Goal: Task Accomplishment & Management: Complete application form

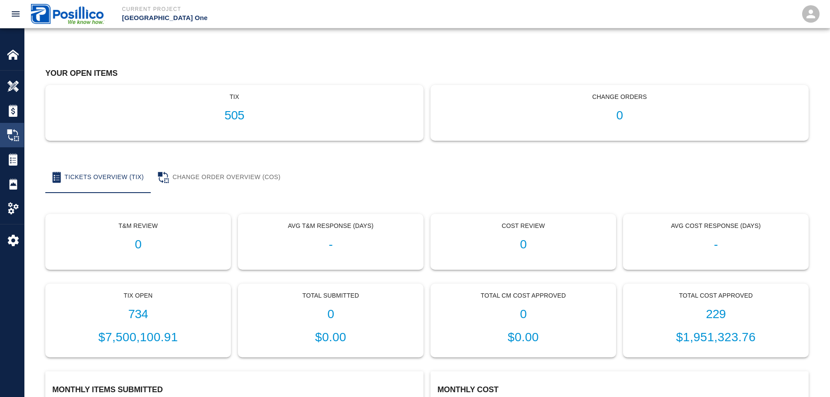
scroll to position [43, 0]
click at [15, 53] on img at bounding box center [13, 54] width 12 height 12
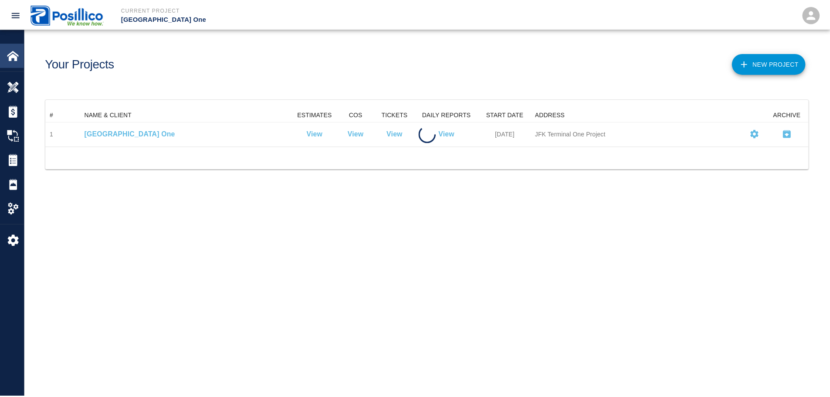
scroll to position [32, 762]
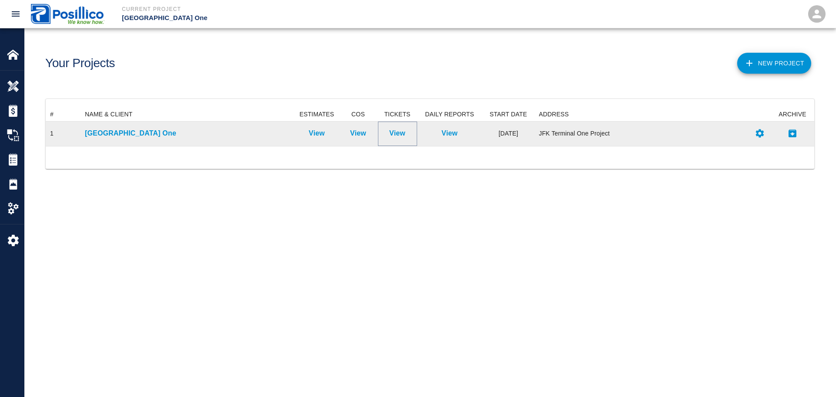
click at [392, 135] on p "View" at bounding box center [397, 133] width 16 height 10
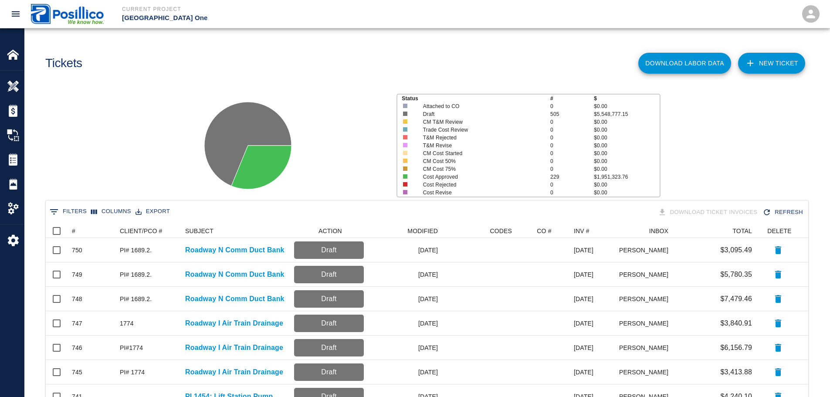
click at [758, 70] on link "NEW TICKET" at bounding box center [771, 63] width 67 height 21
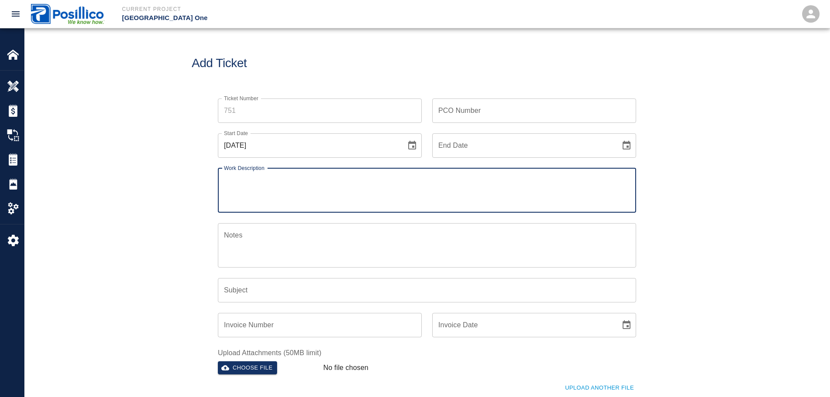
click at [411, 148] on icon "Choose date, selected date is Sep 8, 2025" at bounding box center [412, 145] width 10 height 10
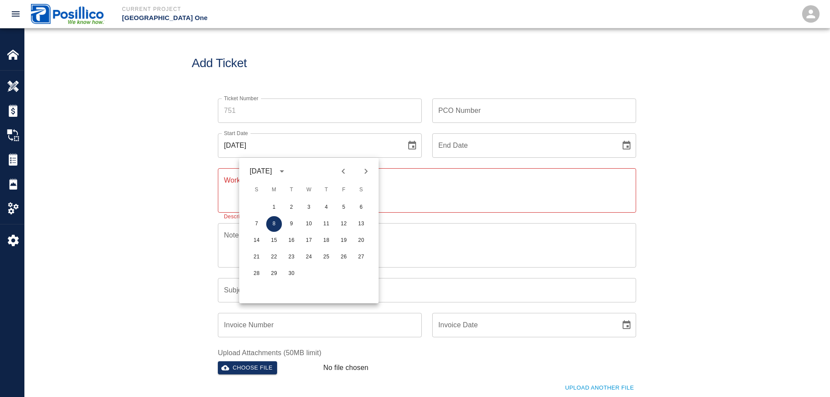
click at [343, 171] on icon "Previous month" at bounding box center [343, 171] width 10 height 10
click at [331, 275] on button "28" at bounding box center [326, 274] width 16 height 16
type input "[DATE]"
click at [391, 186] on textarea "Work Description" at bounding box center [427, 190] width 406 height 30
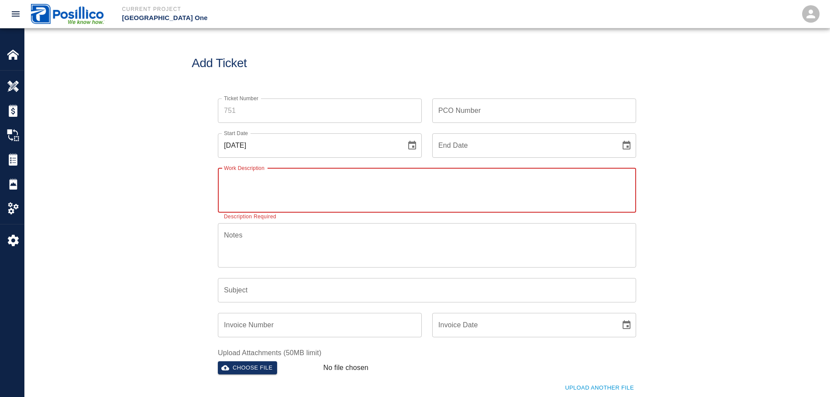
click at [488, 112] on input "PCO Number" at bounding box center [534, 110] width 204 height 24
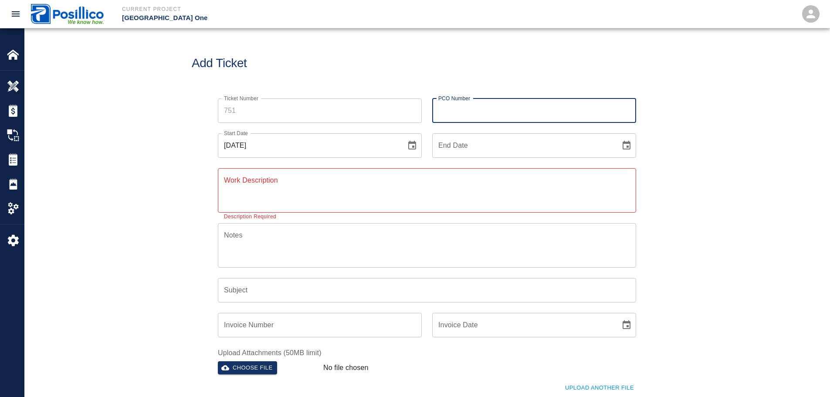
click at [483, 113] on input "PCO Number" at bounding box center [534, 110] width 204 height 24
type input "PI 1454 PCO 106"
click at [132, 114] on div "Ticket Number Ticket Number PCO Number PI 1454 PCO 106 PCO Number Start Date [D…" at bounding box center [426, 272] width 805 height 369
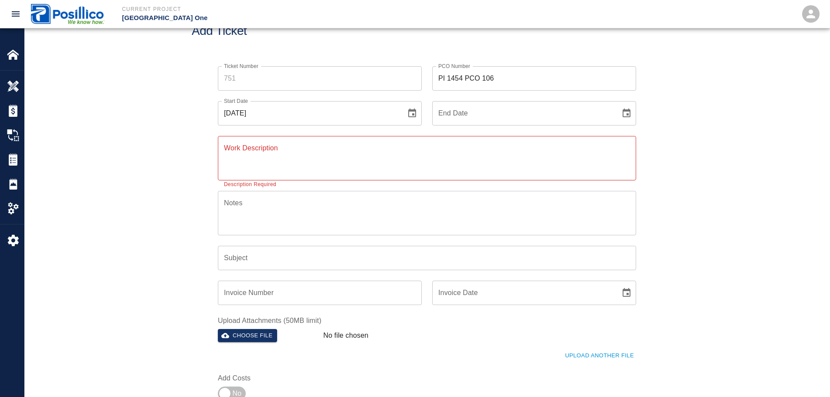
scroll to position [87, 0]
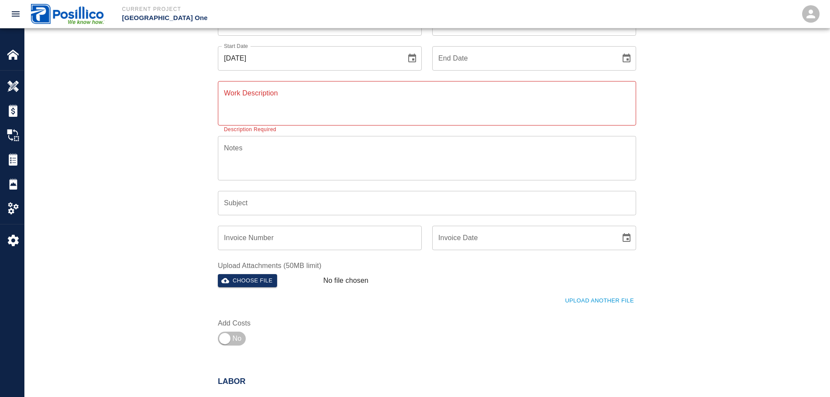
click at [270, 118] on textarea "Work Description" at bounding box center [427, 103] width 406 height 30
paste textarea "Set up MPT + shoulder closure to bring in vac truck. Clean out lift station and…"
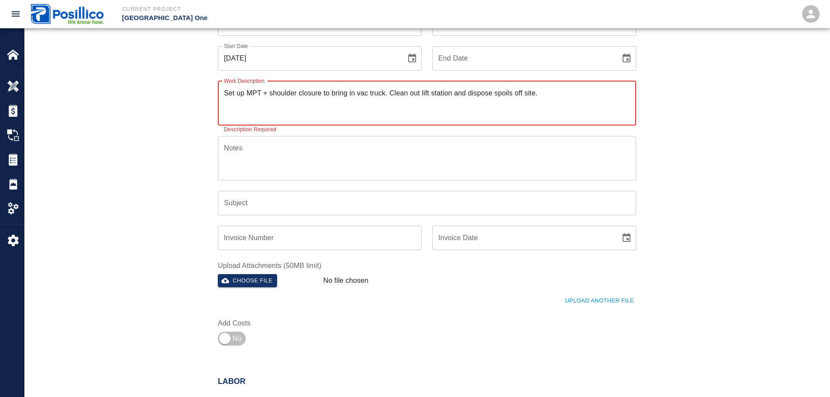
type textarea "Set up MPT + shoulder closure to bring in vac truck. Clean out lift station and…"
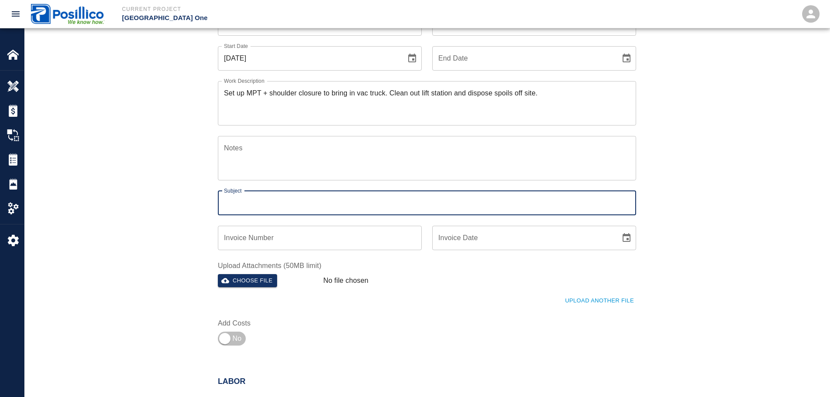
drag, startPoint x: 241, startPoint y: 208, endPoint x: 188, endPoint y: 206, distance: 53.2
click at [241, 208] on input "Subject" at bounding box center [427, 203] width 418 height 24
type input "PI 1454: Lift Station Pump Replacement"
click at [261, 234] on div "Invoice Number Invoice Number" at bounding box center [320, 238] width 204 height 24
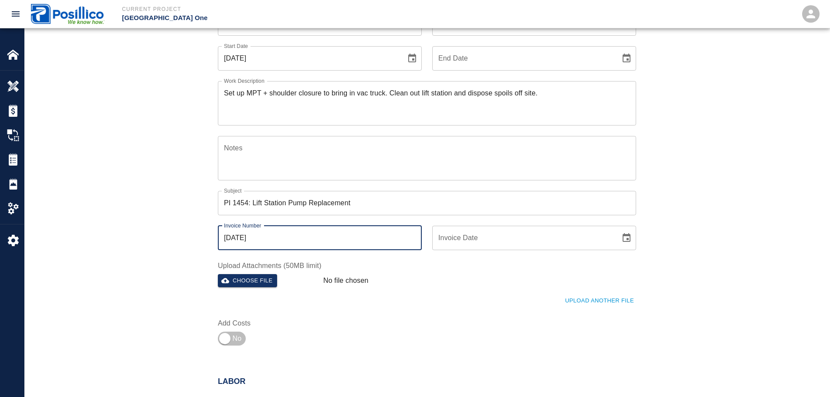
type input "[DATE]"
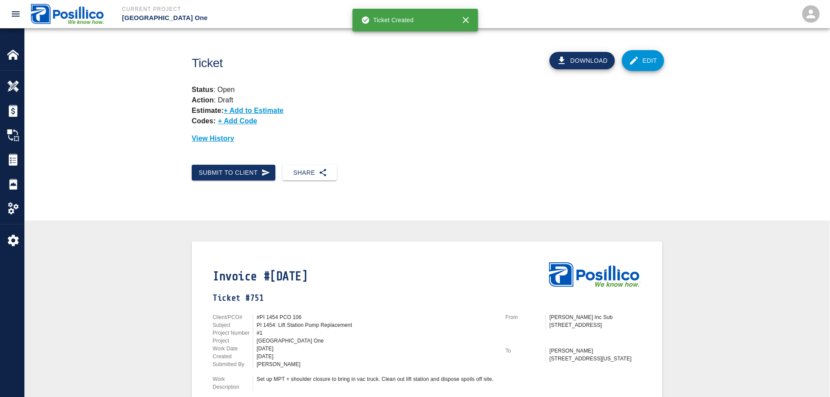
click at [632, 55] on icon at bounding box center [634, 60] width 10 height 10
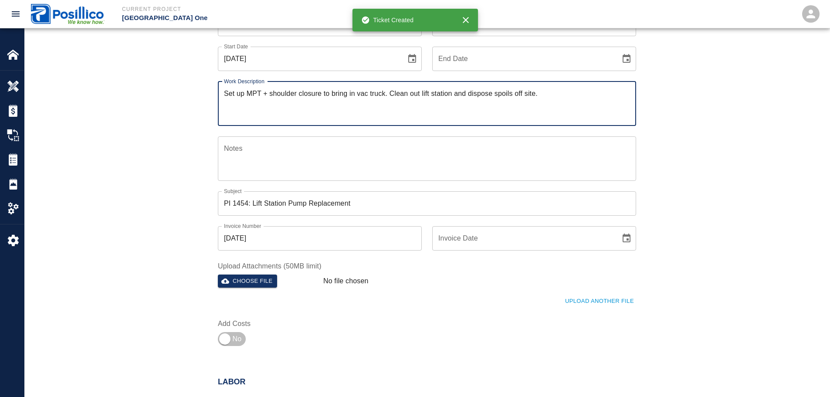
scroll to position [87, 0]
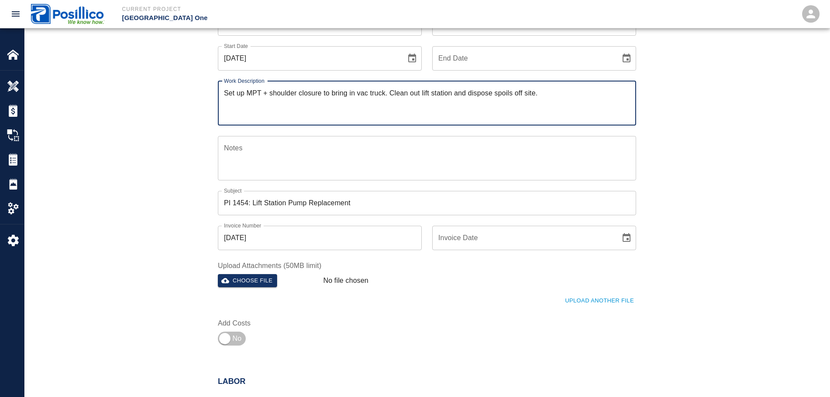
click at [230, 350] on div "Ticket Number 751 Ticket Number PCO Number PI 1454 PCO 106 PCO Number Start Dat…" at bounding box center [426, 185] width 805 height 369
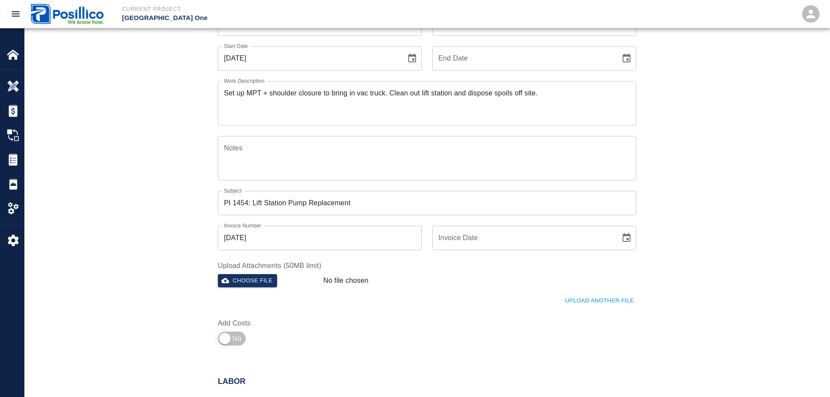
click at [234, 342] on input "checkbox" at bounding box center [224, 338] width 63 height 21
checkbox input "true"
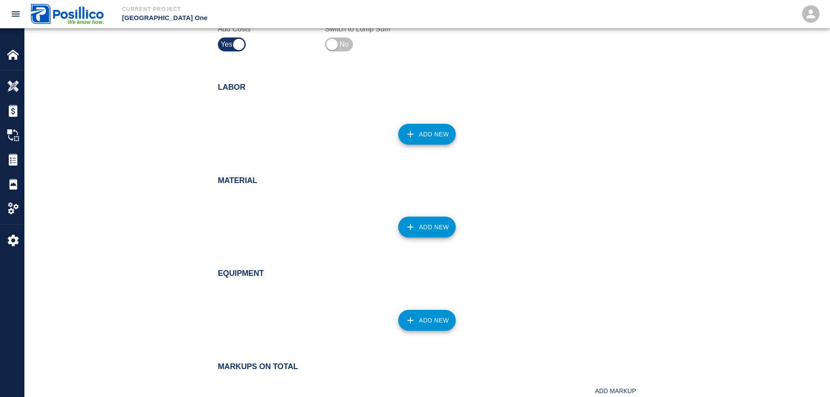
scroll to position [525, 0]
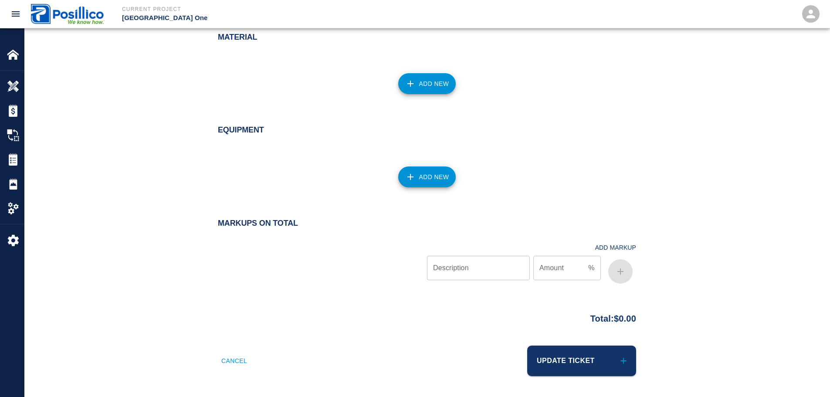
drag, startPoint x: 435, startPoint y: 231, endPoint x: 447, endPoint y: 328, distance: 96.9
click at [492, 278] on input "Description" at bounding box center [478, 268] width 103 height 24
paste input "Overhead and profit"
type input "Overhead and profit"
type input "15"
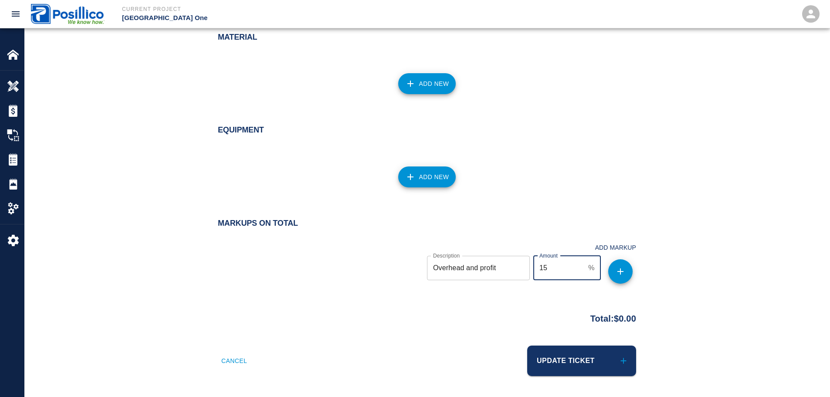
click at [626, 273] on button "button" at bounding box center [620, 271] width 24 height 24
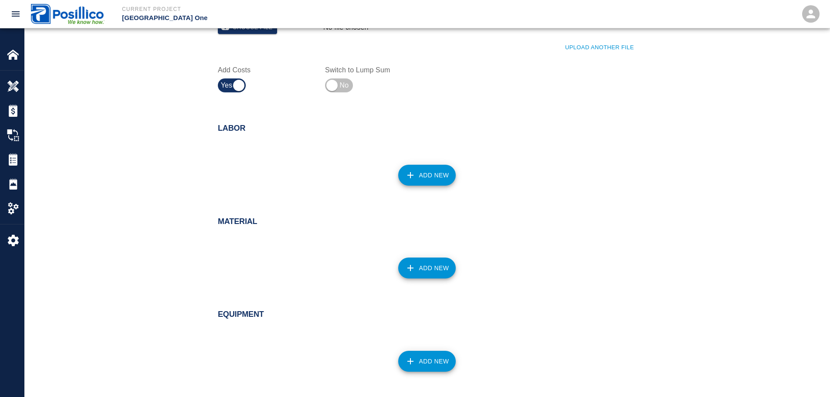
scroll to position [394, 0]
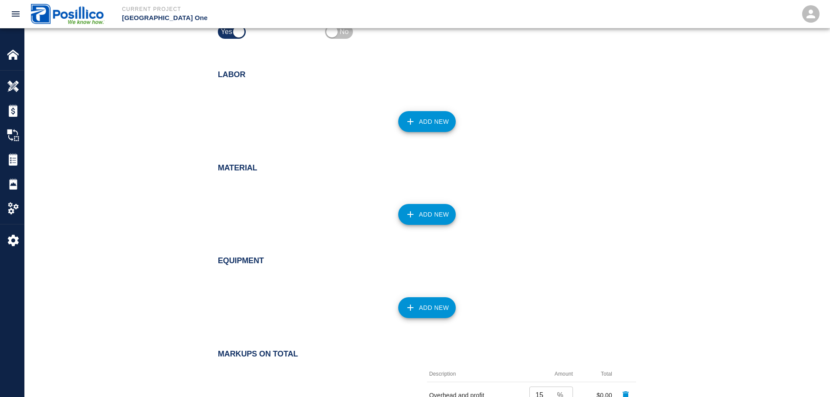
click at [420, 121] on button "Add New" at bounding box center [427, 121] width 58 height 21
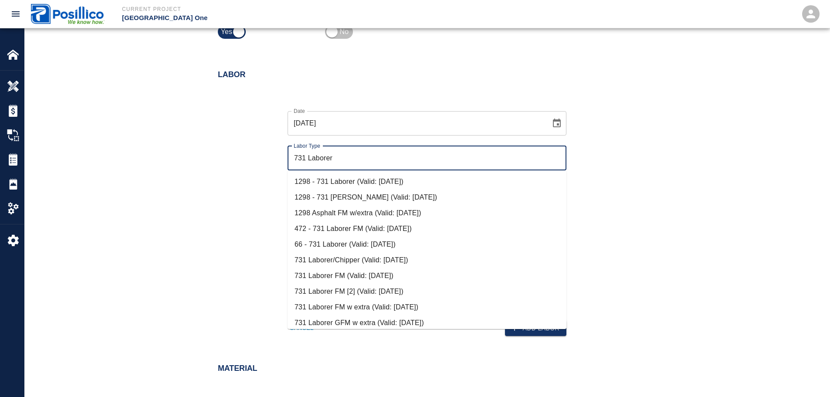
click at [405, 279] on li "731 Laborer FM (Valid: [DATE])" at bounding box center [427, 276] width 279 height 16
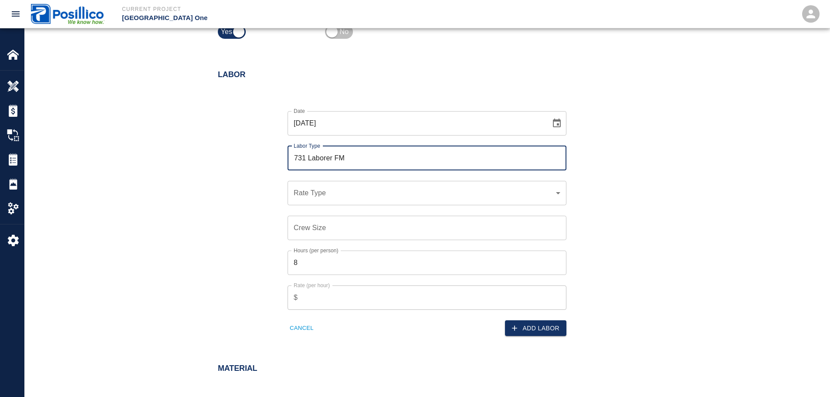
type input "731 Laborer FM"
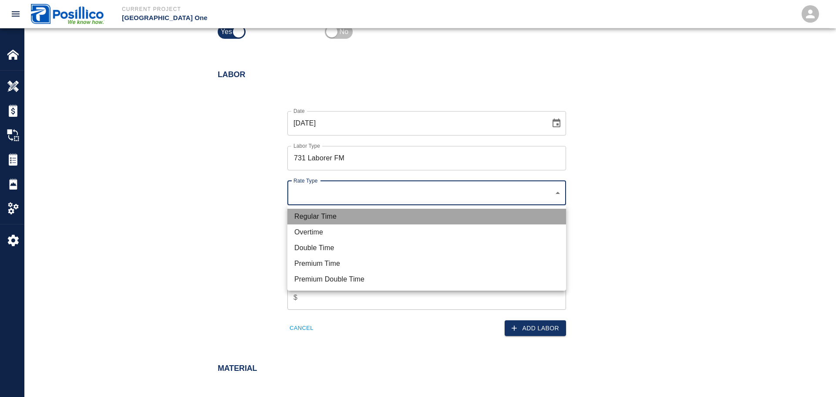
click at [378, 219] on li "Regular Time" at bounding box center [427, 217] width 279 height 16
type input "rate_rt"
type input "108.27"
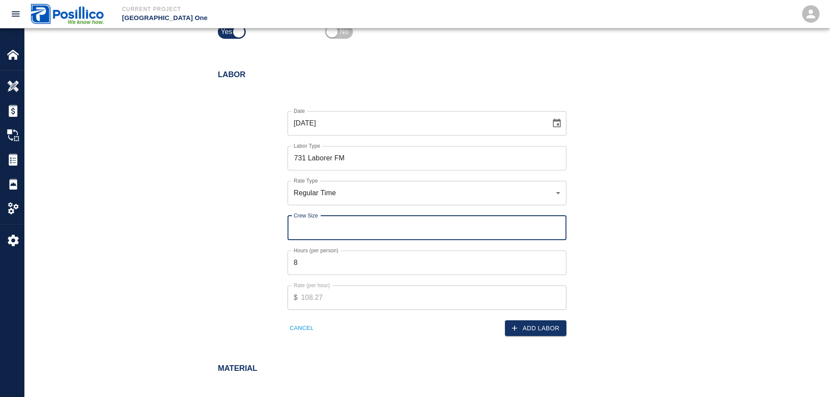
click at [375, 227] on input "Crew Size" at bounding box center [427, 228] width 279 height 24
type input "1"
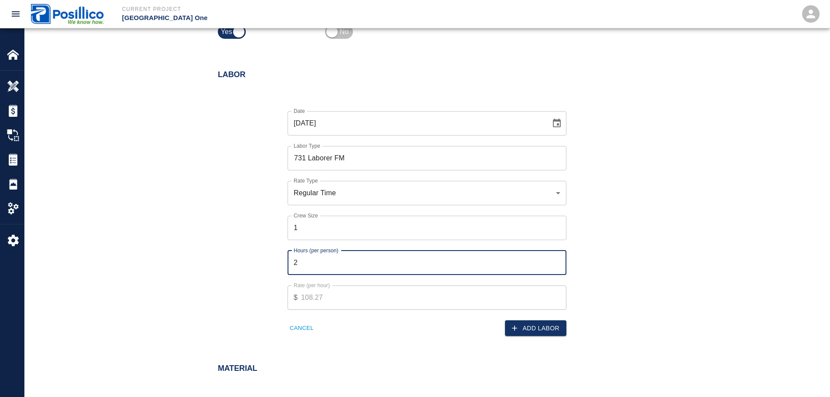
type input "2"
click at [546, 330] on button "Add Labor" at bounding box center [535, 328] width 61 height 16
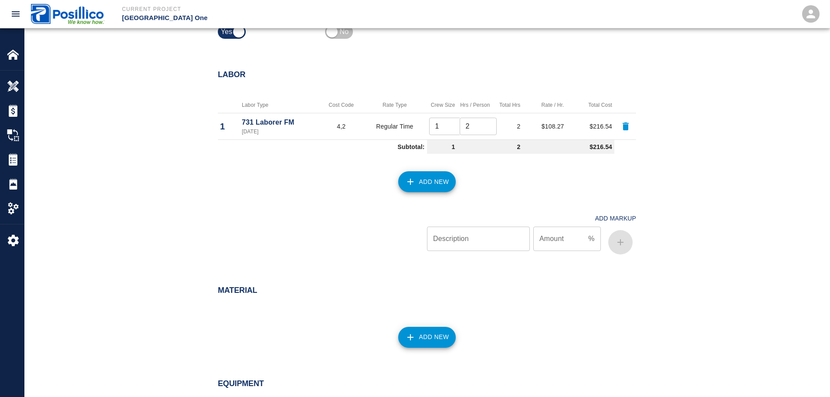
click at [447, 186] on button "Add New" at bounding box center [427, 181] width 58 height 21
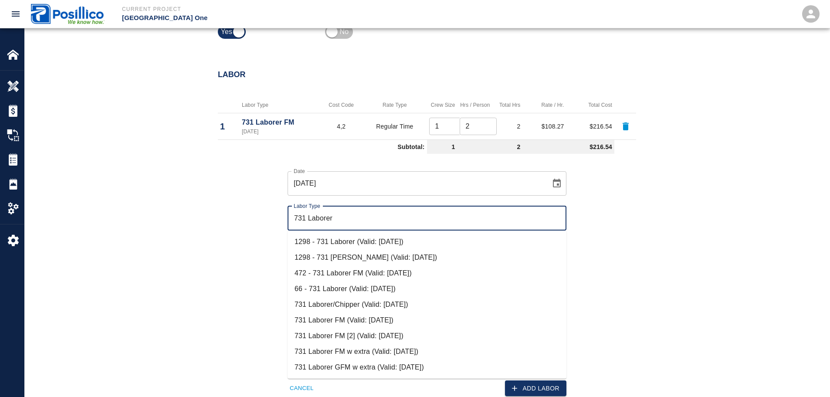
click at [366, 306] on li "731 Laborer/Chipper (Valid: [DATE])" at bounding box center [427, 305] width 279 height 16
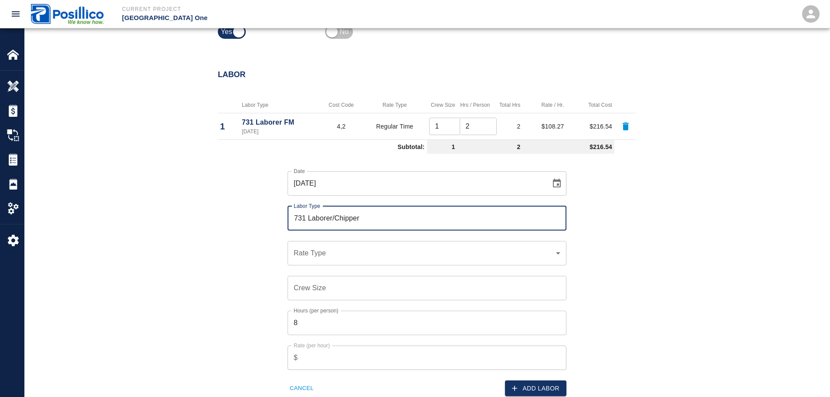
type input "731 Laborer/Chipper"
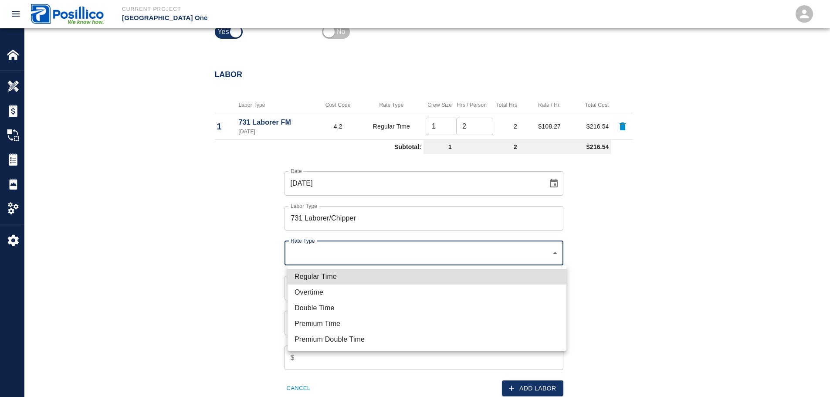
click at [358, 278] on li "Regular Time" at bounding box center [427, 277] width 279 height 16
type input "rate_rt"
type input "105.43"
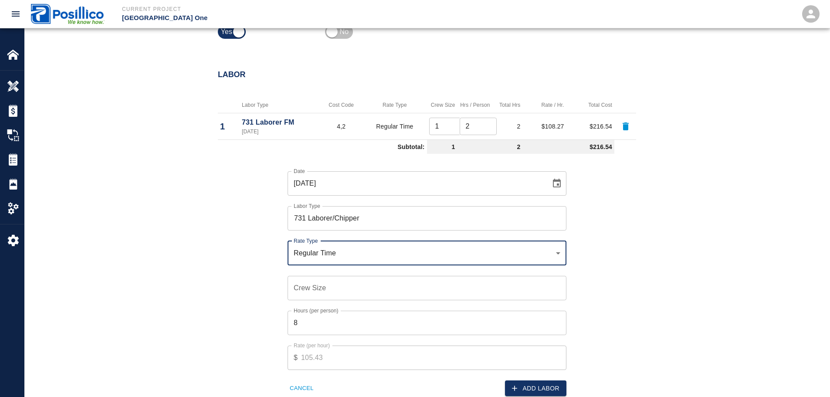
click at [358, 281] on input "Crew Size" at bounding box center [427, 288] width 279 height 24
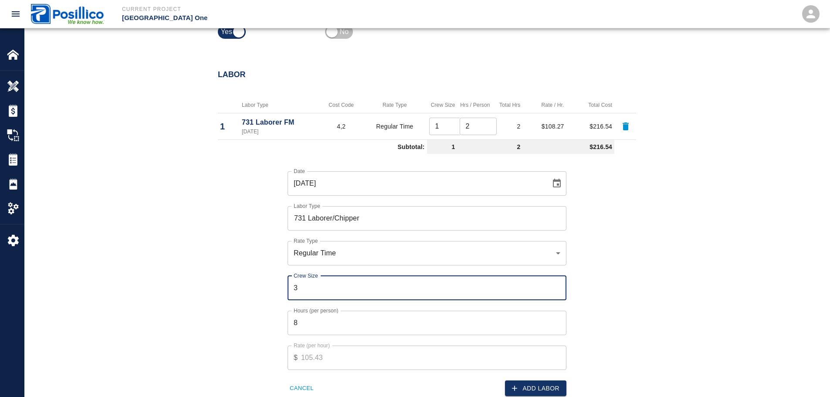
type input "3"
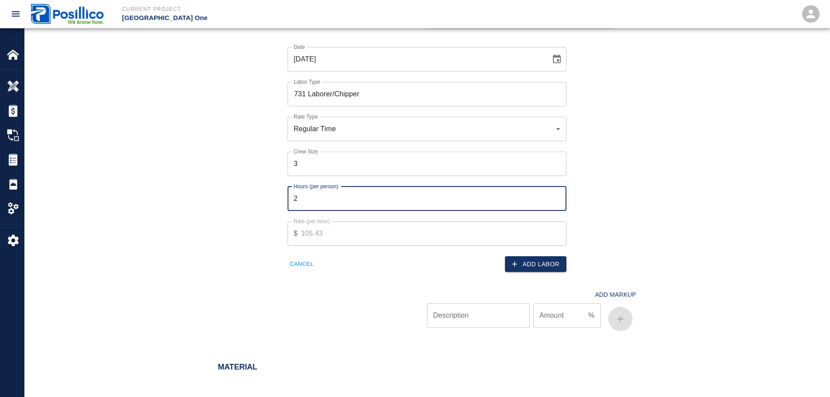
scroll to position [525, 0]
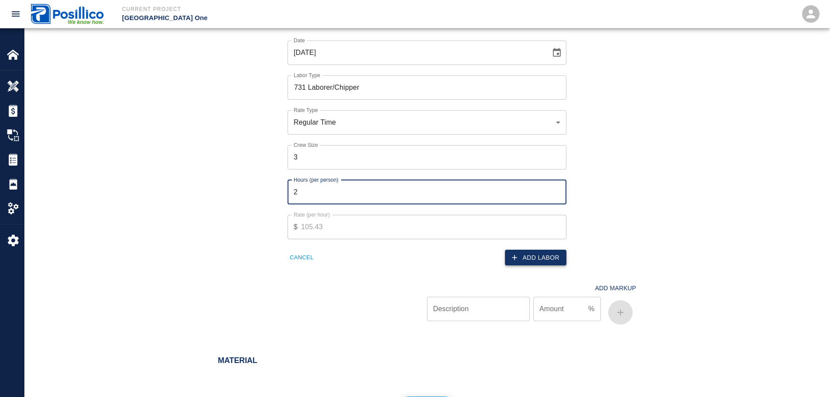
type input "2"
click at [512, 255] on icon "button" at bounding box center [514, 257] width 9 height 9
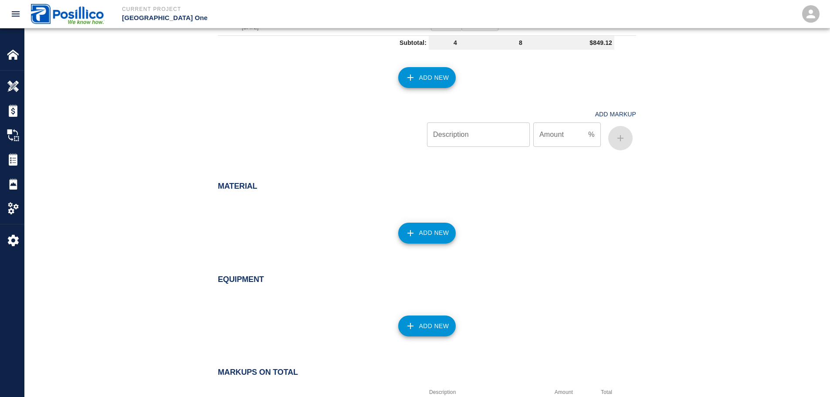
click at [149, 185] on div "Material Add New" at bounding box center [426, 216] width 805 height 104
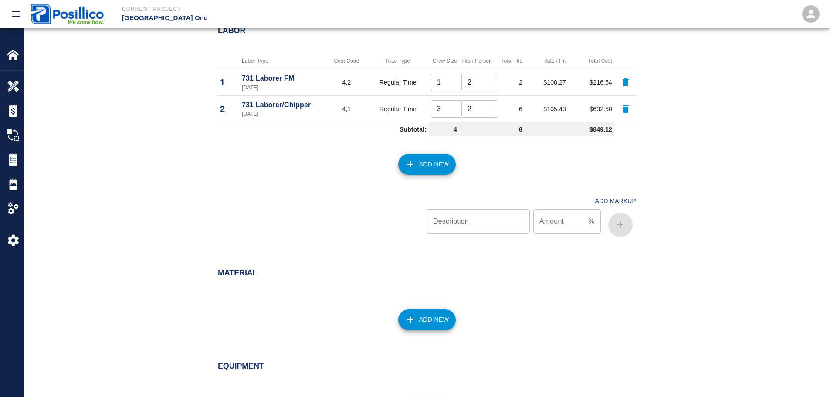
scroll to position [437, 0]
click at [421, 161] on button "Add New" at bounding box center [427, 164] width 58 height 21
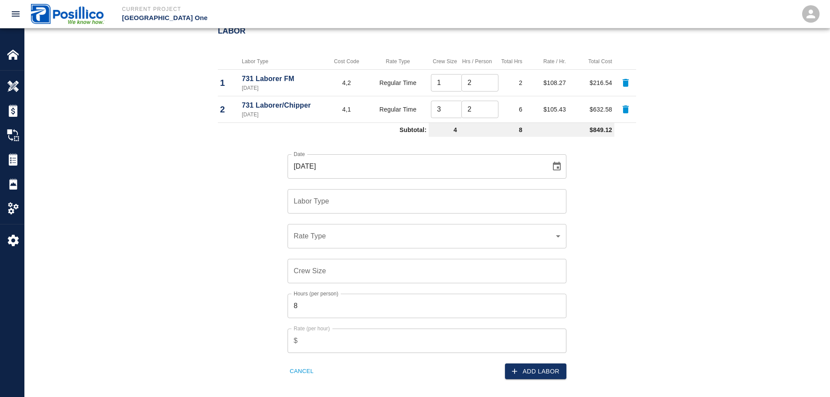
drag, startPoint x: 376, startPoint y: 200, endPoint x: 369, endPoint y: 202, distance: 7.2
click at [376, 200] on input "Labor Type" at bounding box center [426, 201] width 271 height 17
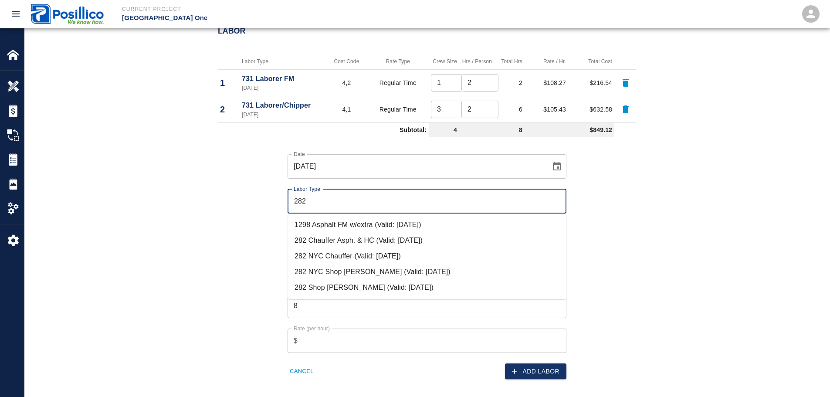
click at [384, 251] on li "282 NYC Chauffer (Valid: [DATE])" at bounding box center [427, 256] width 279 height 16
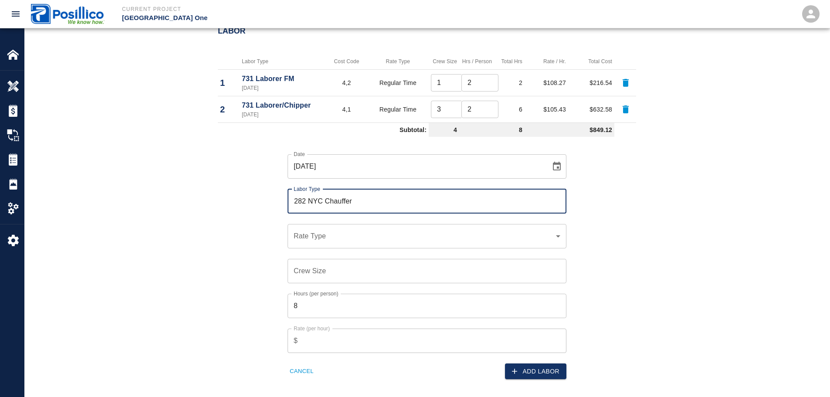
type input "282 NYC Chauffer"
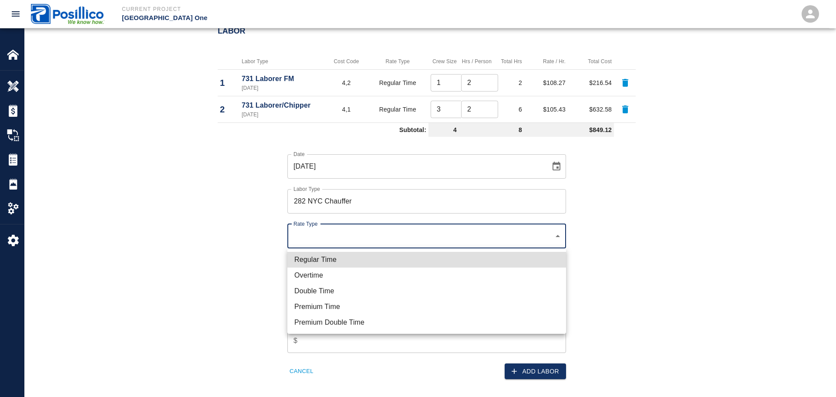
click at [354, 264] on li "Regular Time" at bounding box center [427, 260] width 279 height 16
type input "rate_rt"
type input "112.72"
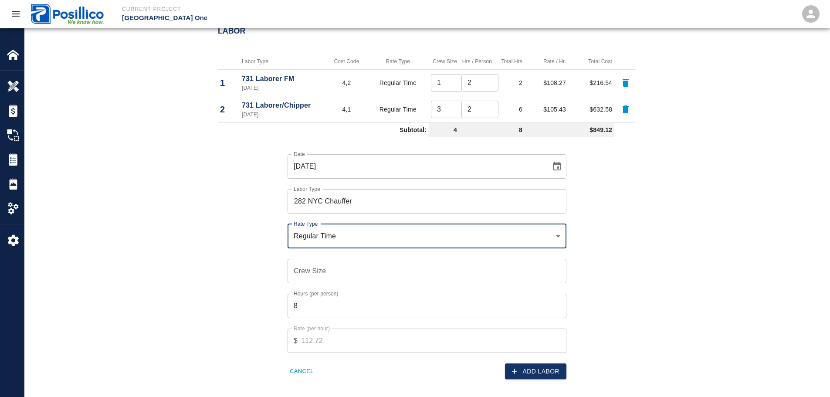
click at [354, 269] on input "Crew Size" at bounding box center [427, 271] width 279 height 24
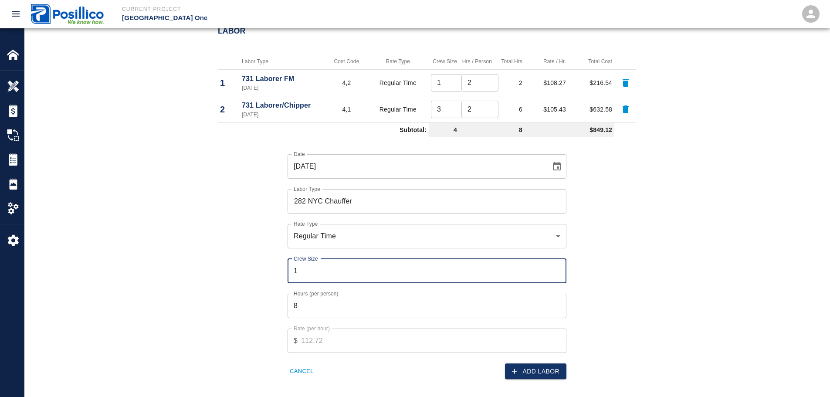
type input "1"
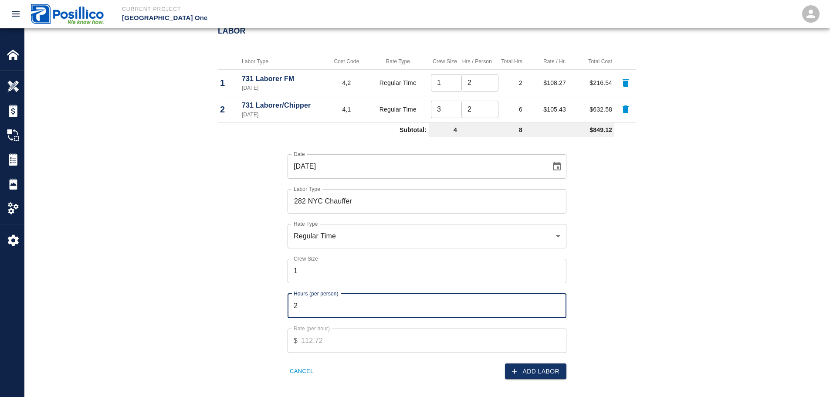
type input "2"
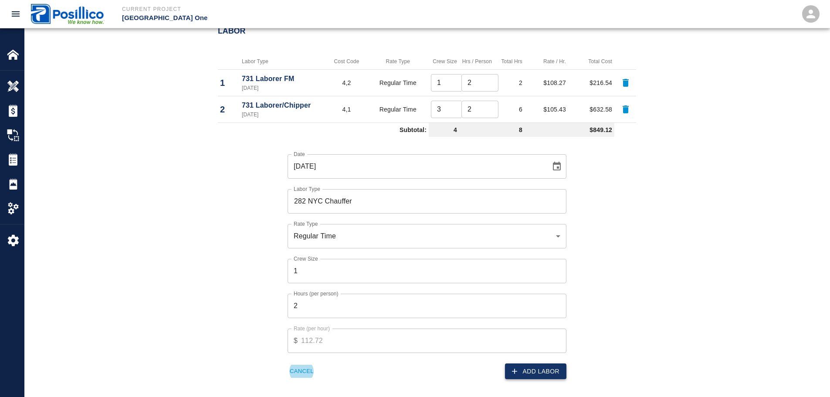
click at [535, 375] on button "Add Labor" at bounding box center [535, 371] width 61 height 16
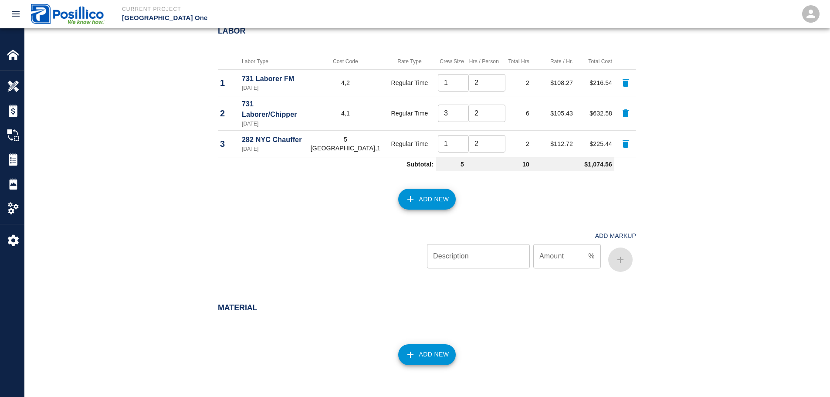
click at [236, 196] on div "Add New" at bounding box center [421, 194] width 429 height 38
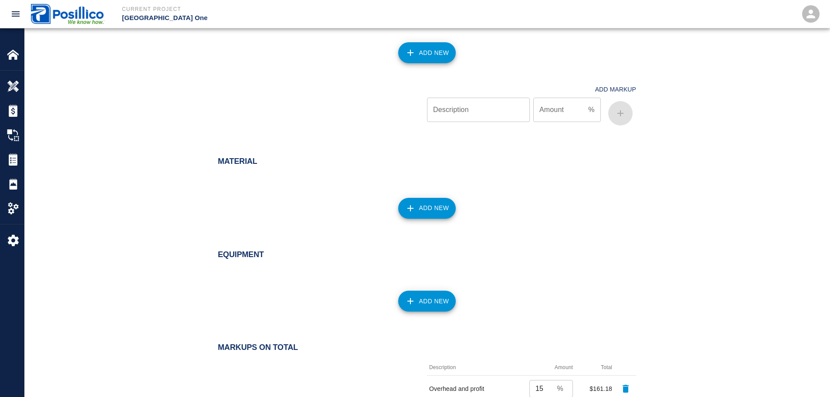
scroll to position [568, 0]
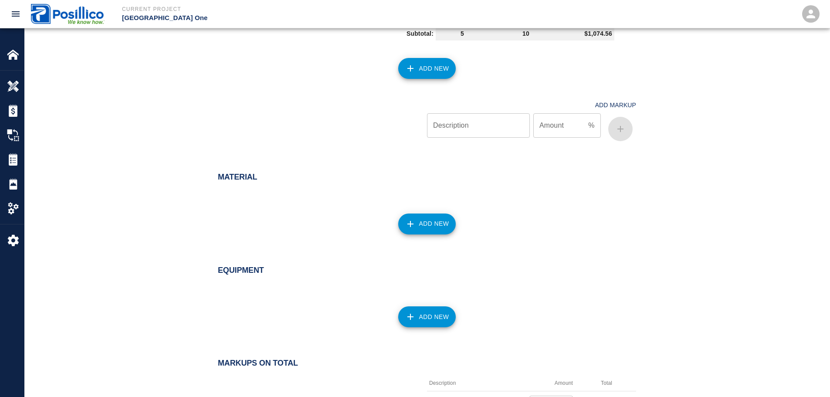
click at [430, 306] on button "Add New" at bounding box center [427, 316] width 58 height 21
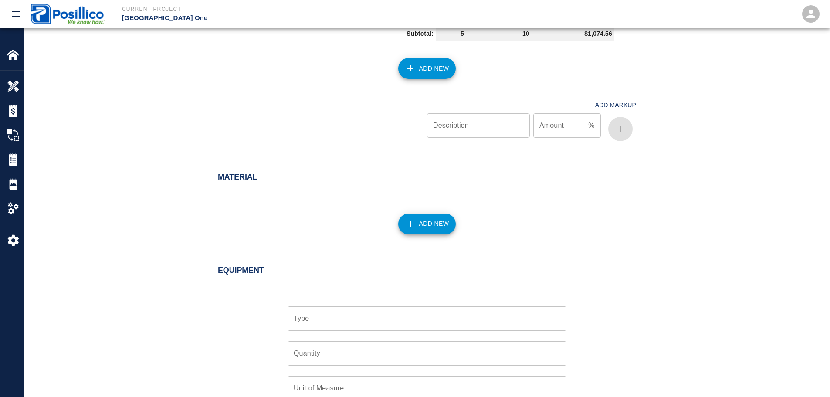
click at [423, 310] on input "Type" at bounding box center [426, 318] width 271 height 17
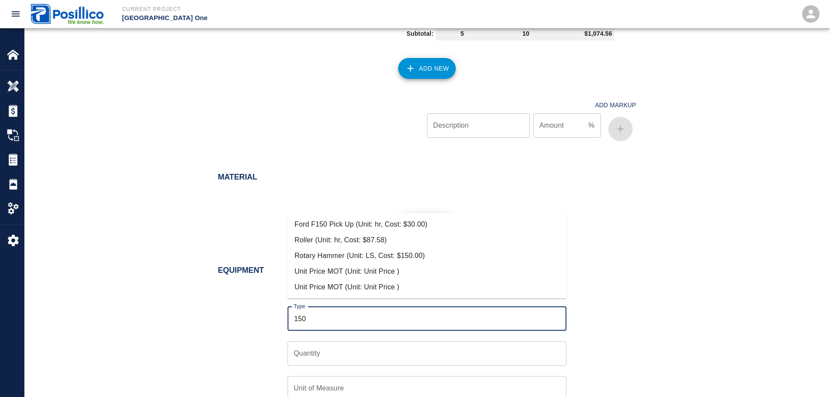
click at [359, 229] on li "Ford F150 Pick Up (Unit: hr, Cost: $30.00)" at bounding box center [427, 225] width 279 height 16
type input "Ford F150 Pick Up (Unit: hr, Cost: $30.00)"
type input "hr"
type input "30"
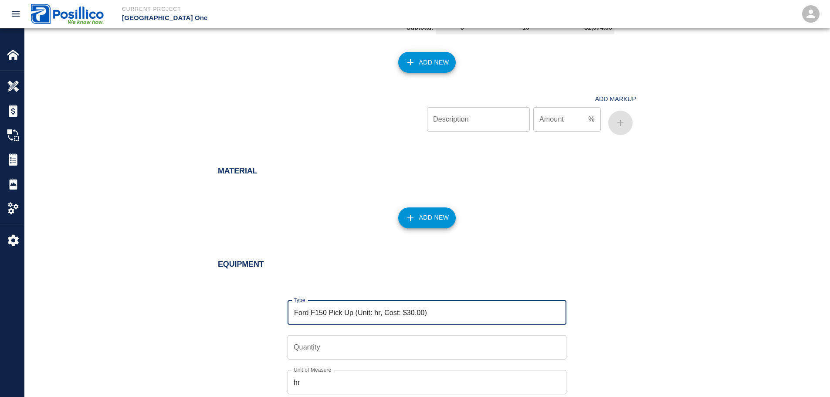
scroll to position [655, 0]
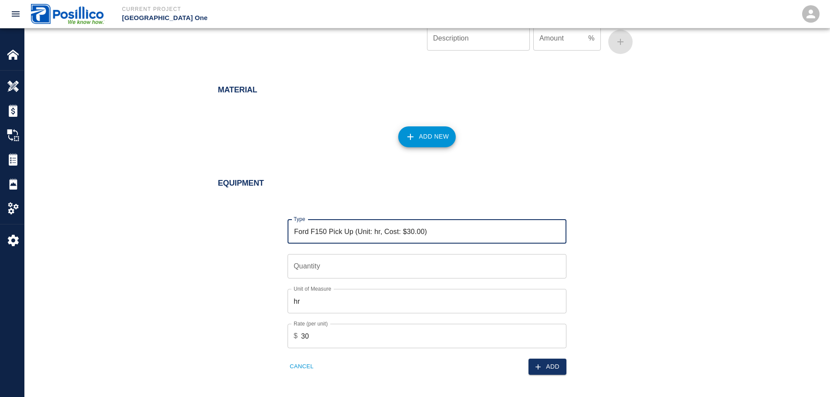
type input "Ford F150 Pick Up (Unit: hr, Cost: $30.00)"
click at [368, 257] on input "Quantity" at bounding box center [427, 266] width 279 height 24
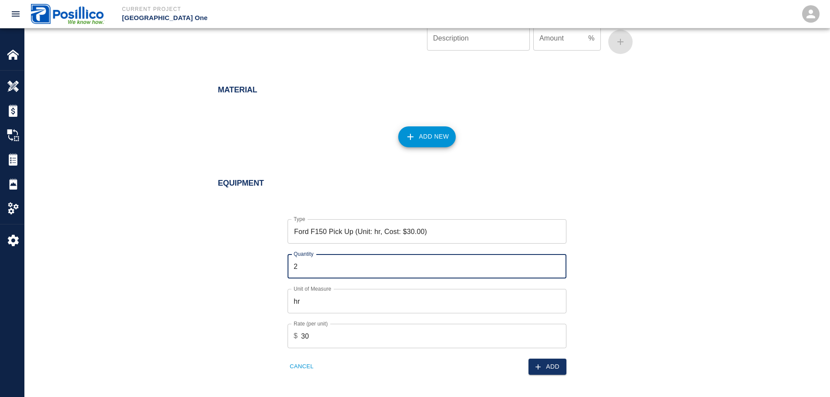
scroll to position [786, 0]
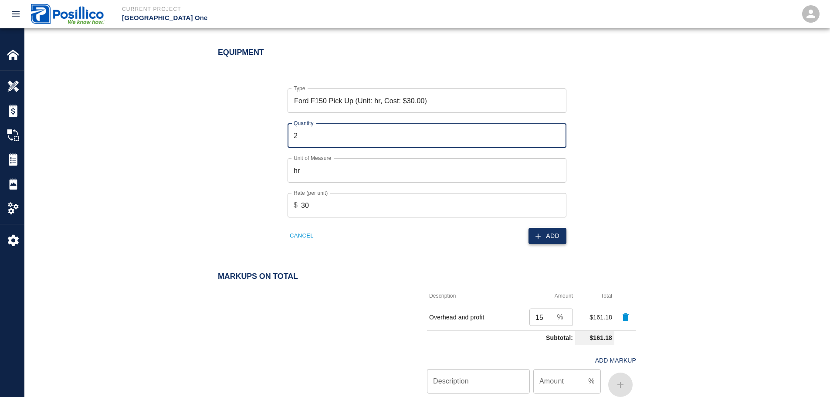
type input "2"
click at [552, 230] on button "Add" at bounding box center [547, 236] width 38 height 16
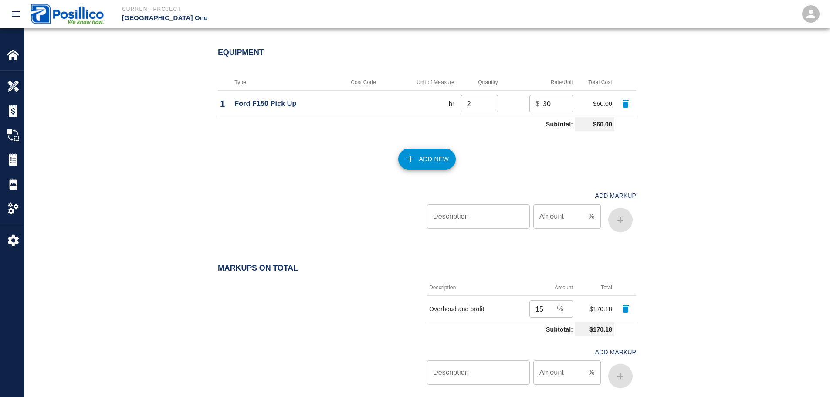
click at [430, 151] on button "Add New" at bounding box center [427, 159] width 58 height 21
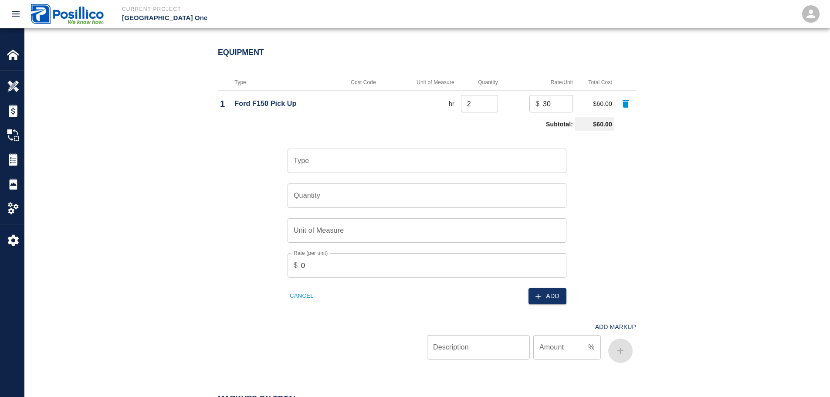
click at [360, 161] on input "Type" at bounding box center [426, 160] width 271 height 17
type input "a"
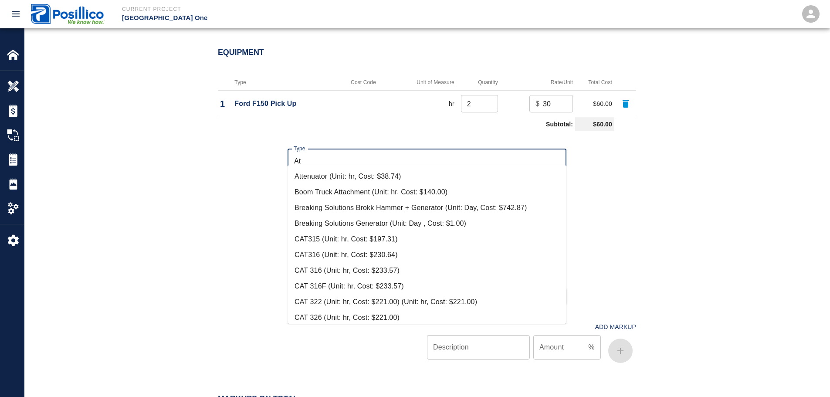
click at [397, 176] on li "Attenuator (Unit: hr, Cost: $38.74)" at bounding box center [427, 177] width 279 height 16
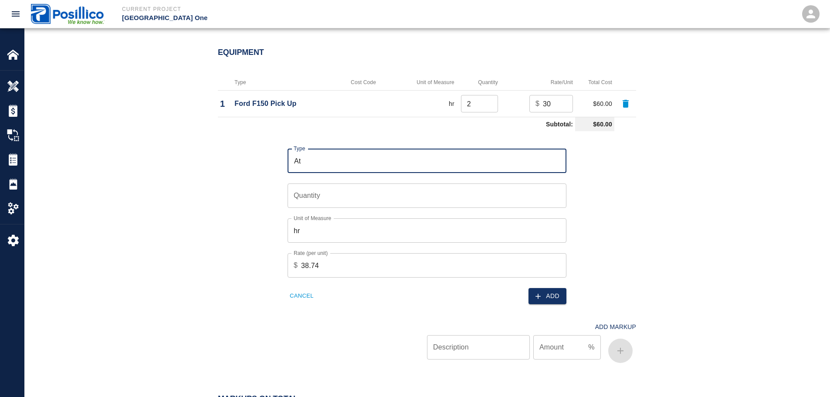
type input "Attenuator (Unit: hr, Cost: $38.74)"
type input "hr"
type input "38.74"
type input "Attenuator (Unit: hr, Cost: $38.74)"
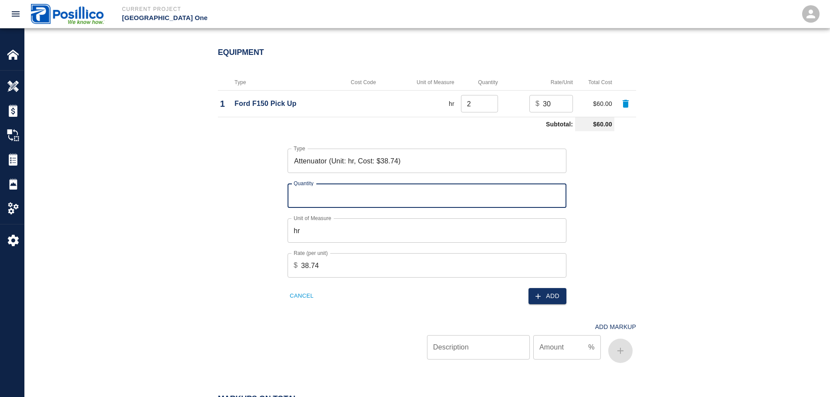
click at [379, 183] on input "Quantity" at bounding box center [427, 195] width 279 height 24
type input "2"
click at [764, 266] on div "Equipment Type Cost Code Unit of Measure Quantity Rate/Unit Total Cost 1 Ford F…" at bounding box center [426, 208] width 805 height 357
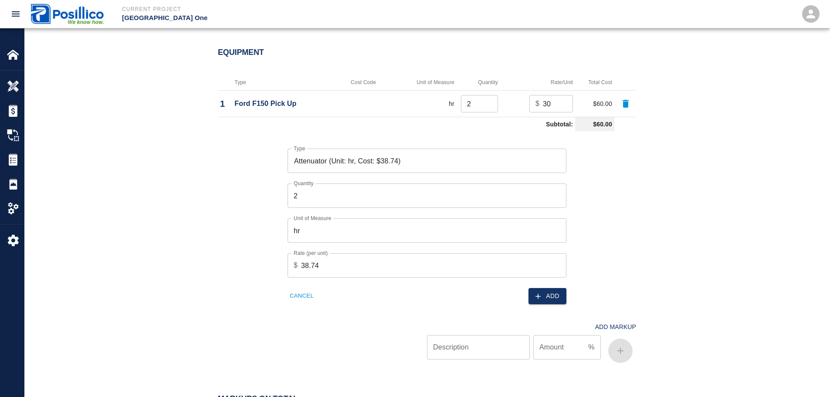
click at [529, 288] on button "Add" at bounding box center [547, 296] width 38 height 16
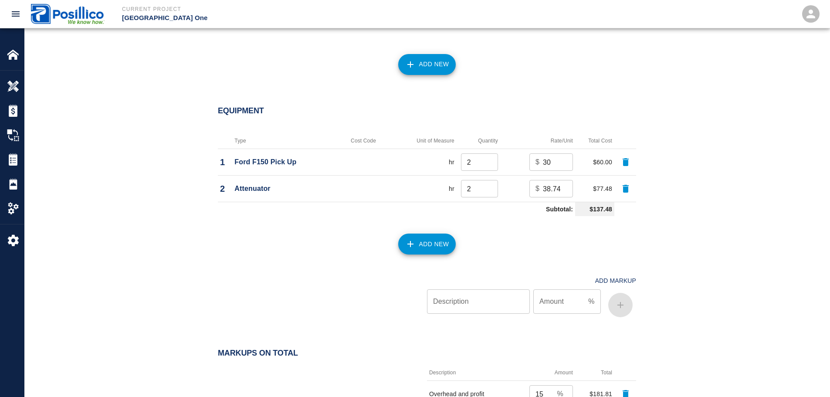
scroll to position [735, 0]
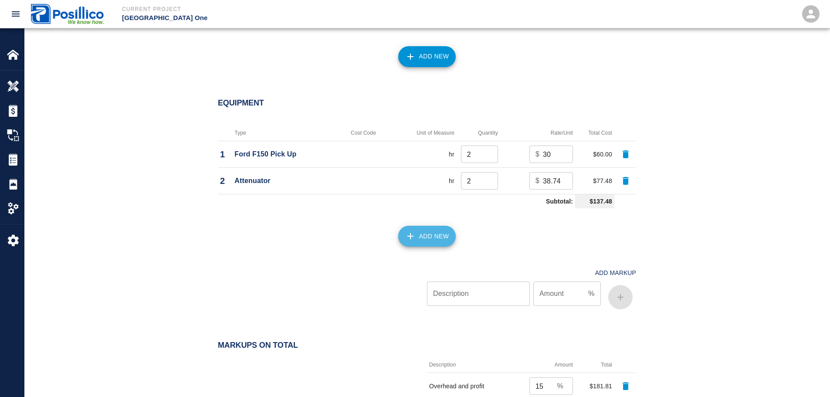
click at [426, 234] on button "Add New" at bounding box center [427, 236] width 58 height 21
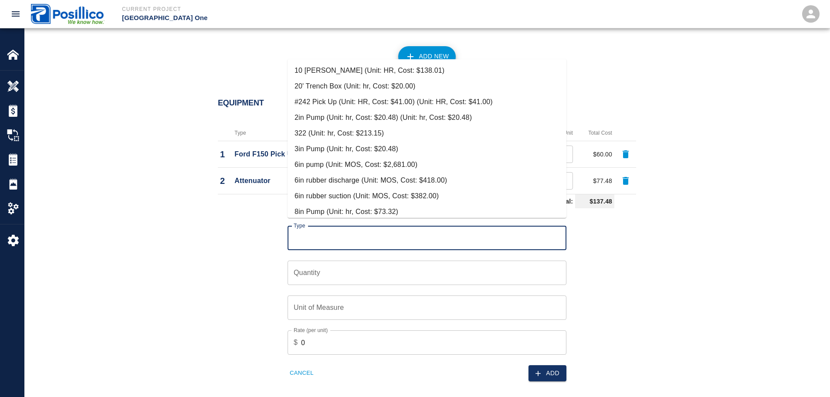
click at [393, 230] on input "Type" at bounding box center [426, 238] width 271 height 17
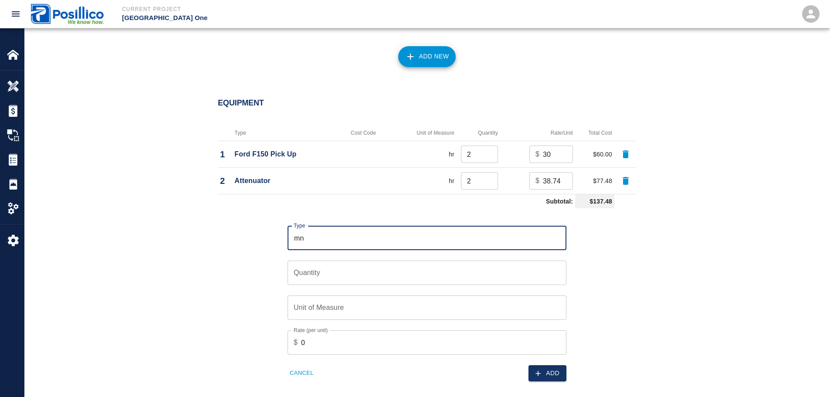
type input "m"
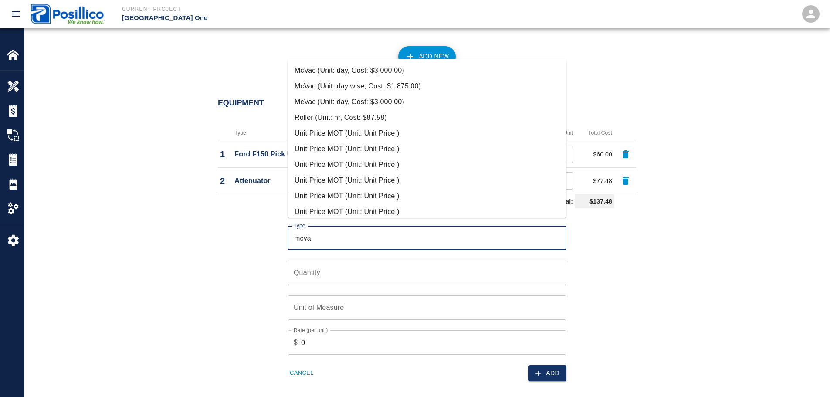
click at [371, 72] on li "McVac (Unit: day, Cost: $3,000.00)" at bounding box center [427, 71] width 279 height 16
type input "McVac (Unit: day, Cost: $3,000.00)"
type input "day"
type input "3000"
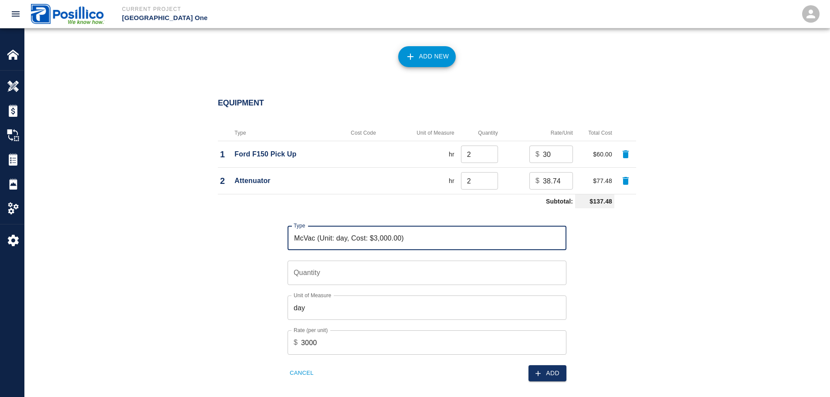
type input "McVac (Unit: day, Cost: $3,000.00)"
click at [448, 261] on input "Quantity" at bounding box center [427, 273] width 279 height 24
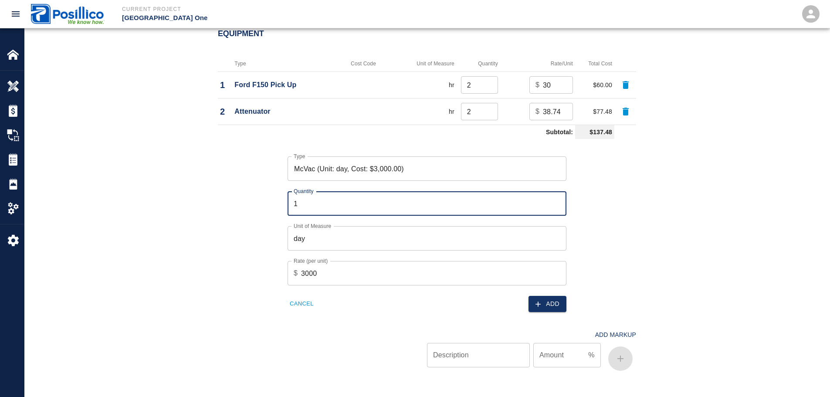
scroll to position [866, 0]
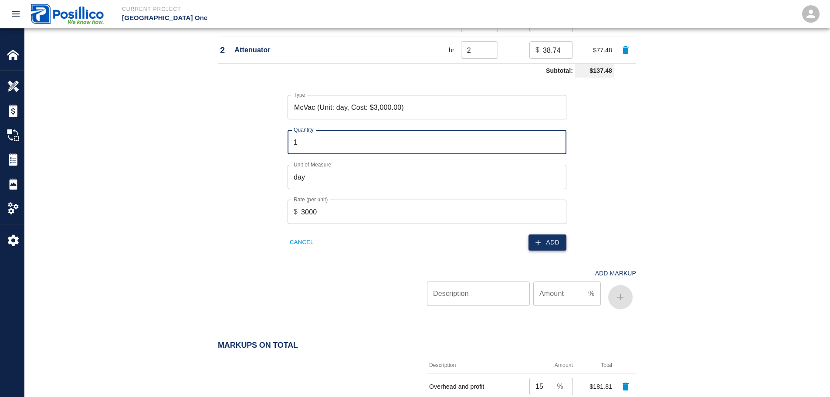
type input "1"
click at [552, 234] on button "Add" at bounding box center [547, 242] width 38 height 16
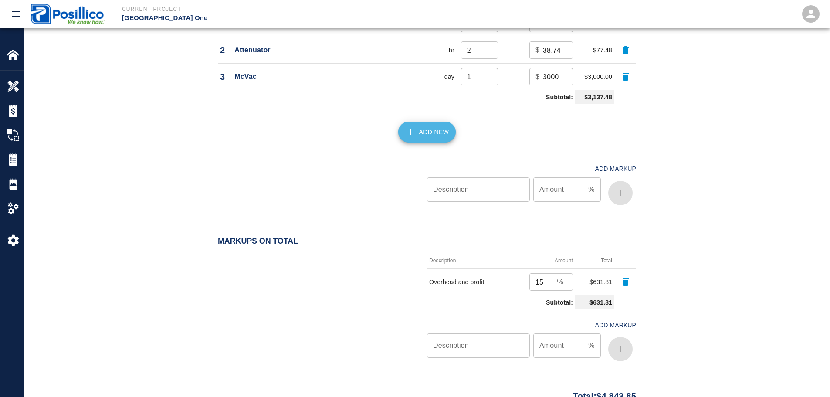
click at [406, 131] on button "Add New" at bounding box center [427, 132] width 58 height 21
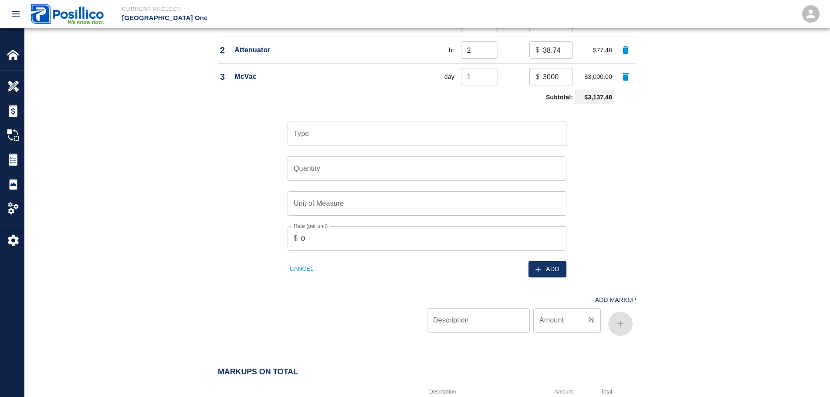
click at [402, 132] on input "Type" at bounding box center [426, 133] width 271 height 17
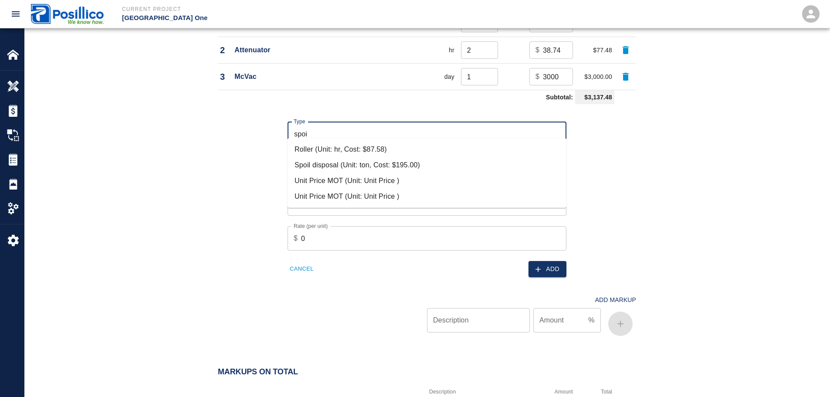
click at [407, 169] on li "Spoil disposal (Unit: ton, Cost: $195.00)" at bounding box center [427, 165] width 279 height 16
type input "Spoil disposal (Unit: ton, Cost: $195.00)"
type input "ton"
type input "195"
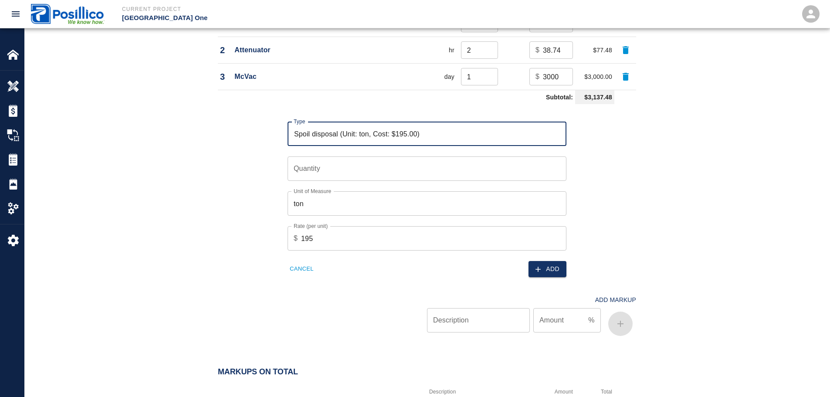
type input "Spoil disposal (Unit: ton, Cost: $195.00)"
click at [407, 169] on input "Quantity" at bounding box center [427, 168] width 279 height 24
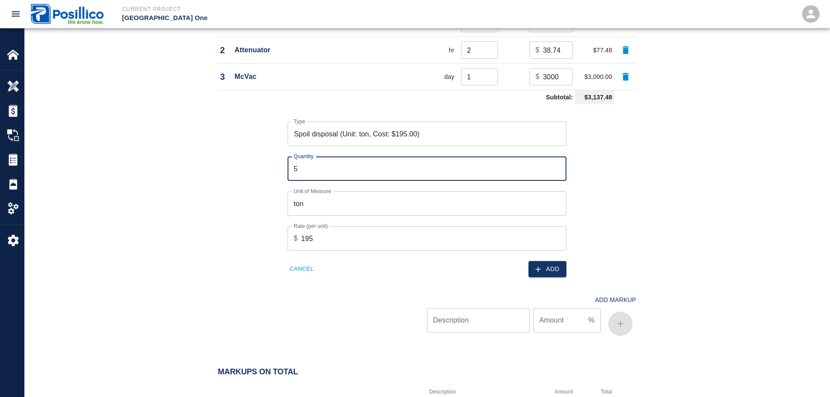
type input "5"
click at [739, 169] on div "Equipment Type Cost Code Unit of Measure Quantity Rate/Unit Total Cost 1 Ford F…" at bounding box center [426, 155] width 805 height 410
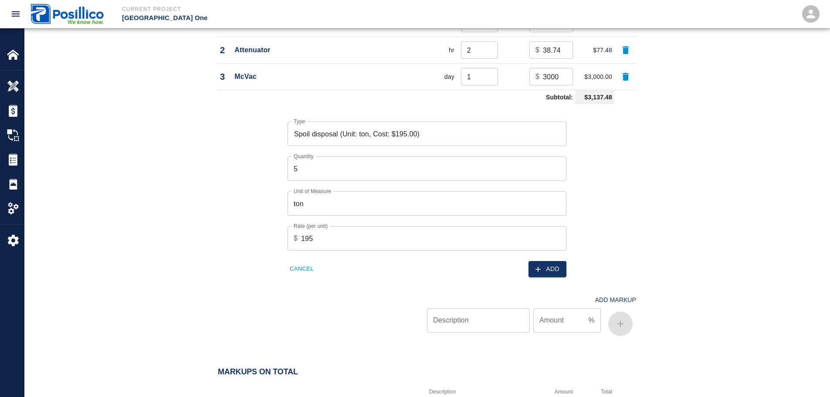
click at [527, 255] on div "Add" at bounding box center [494, 263] width 145 height 27
click at [542, 261] on button "Add" at bounding box center [547, 269] width 38 height 16
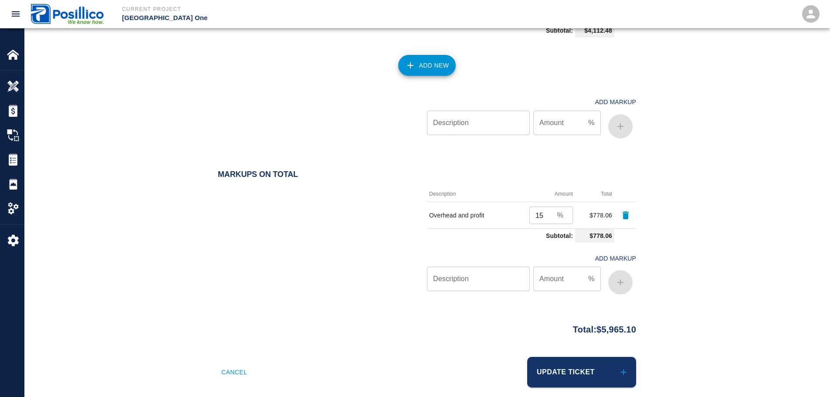
scroll to position [963, 0]
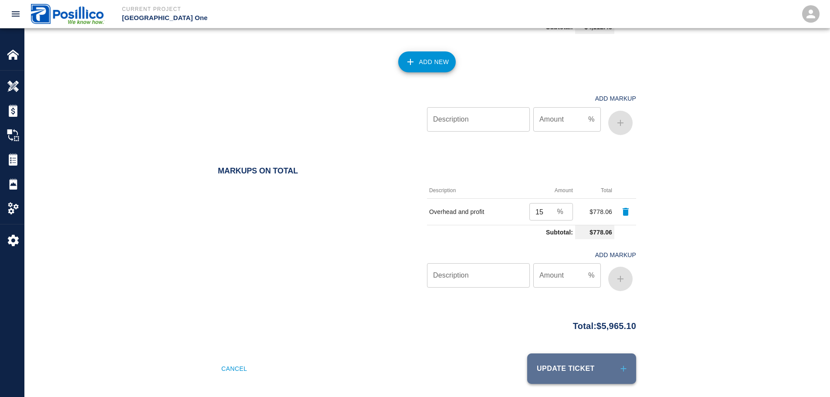
click at [598, 356] on button "Update Ticket" at bounding box center [581, 368] width 109 height 30
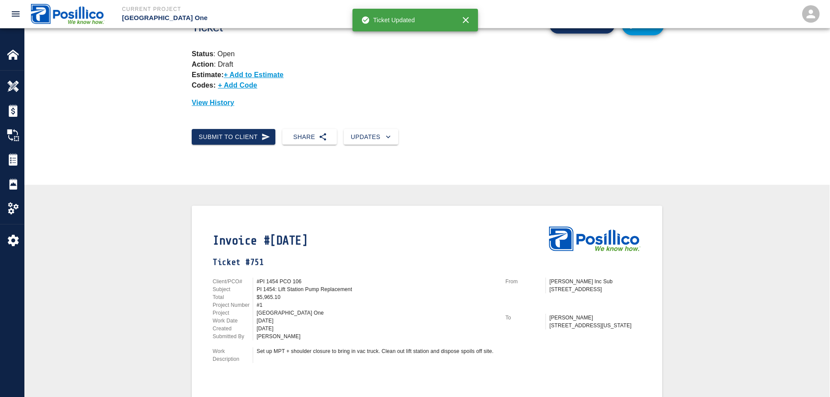
scroll to position [87, 0]
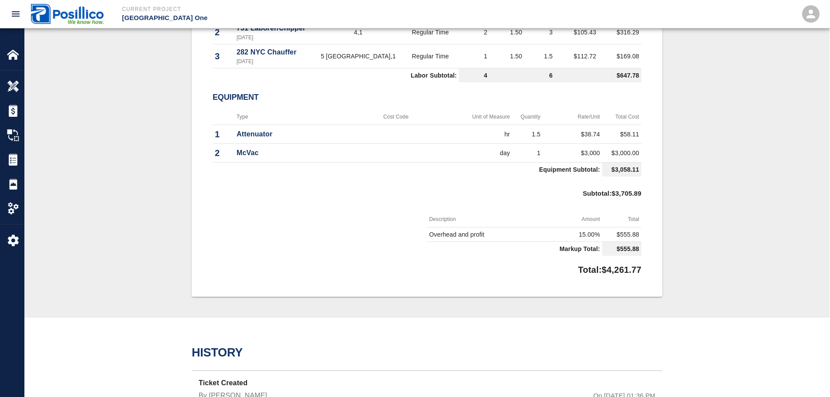
scroll to position [502, 0]
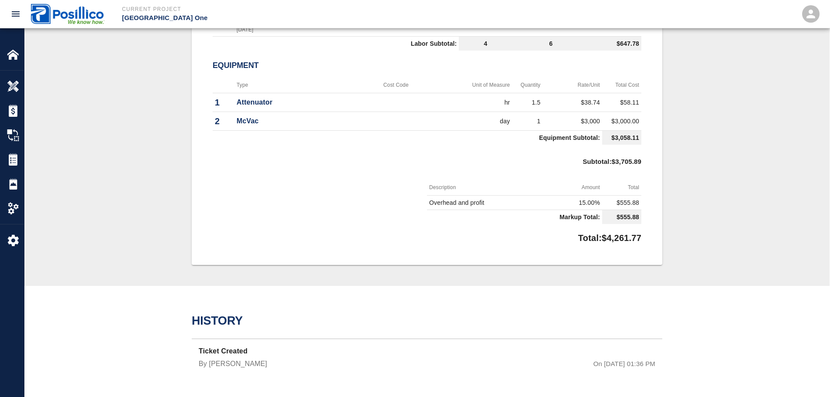
drag, startPoint x: 484, startPoint y: 138, endPoint x: 463, endPoint y: 312, distance: 176.0
drag, startPoint x: 427, startPoint y: 202, endPoint x: 488, endPoint y: 203, distance: 60.6
click at [488, 203] on td "Overhead and profit" at bounding box center [477, 202] width 101 height 14
copy td "Overhead and profit"
